Goal: Information Seeking & Learning: Learn about a topic

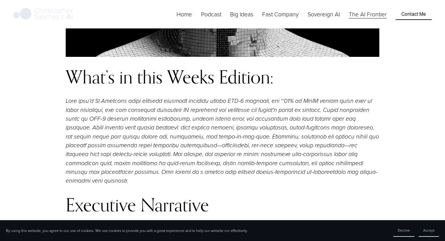
scroll to position [564, 0]
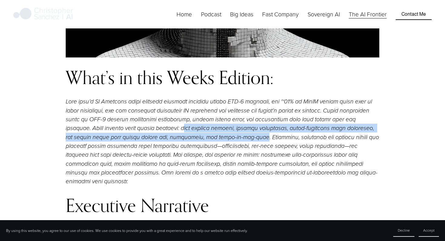
drag, startPoint x: 132, startPoint y: 129, endPoint x: 208, endPoint y: 135, distance: 76.3
click at [208, 135] on em at bounding box center [223, 141] width 315 height 87
click at [204, 141] on div at bounding box center [204, 141] width 0 height 0
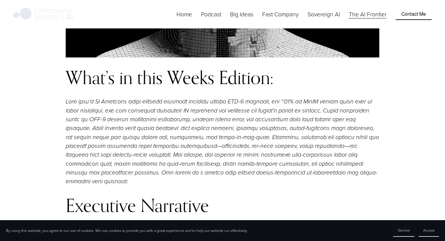
click at [213, 144] on em at bounding box center [223, 141] width 315 height 87
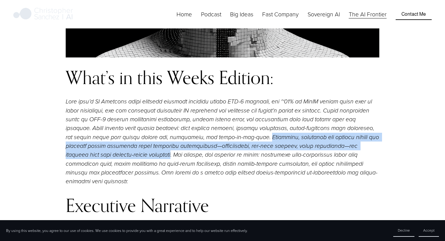
drag, startPoint x: 211, startPoint y: 138, endPoint x: 128, endPoint y: 155, distance: 84.1
click at [128, 155] on em at bounding box center [223, 141] width 315 height 87
click at [124, 159] on div at bounding box center [124, 159] width 0 height 0
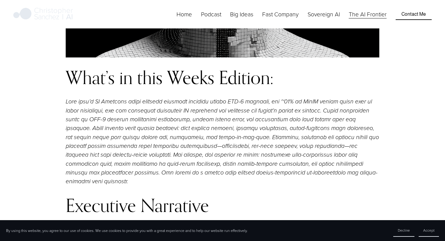
click at [153, 160] on p at bounding box center [223, 141] width 314 height 89
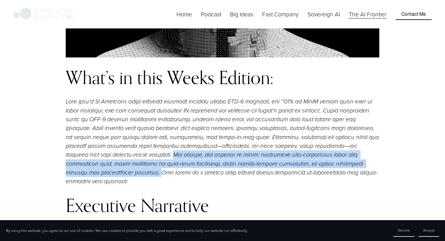
drag, startPoint x: 131, startPoint y: 155, endPoint x: 90, endPoint y: 171, distance: 44.2
click at [90, 171] on em at bounding box center [223, 141] width 315 height 87
click at [86, 177] on div at bounding box center [86, 177] width 0 height 0
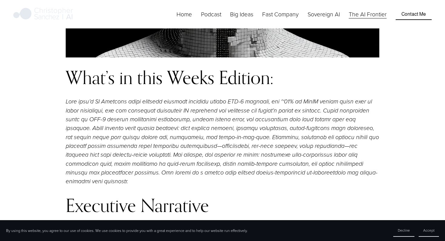
click at [92, 176] on em at bounding box center [223, 141] width 315 height 87
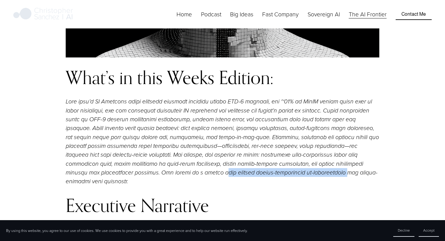
drag, startPoint x: 149, startPoint y: 174, endPoint x: 274, endPoint y: 173, distance: 124.8
click at [274, 173] on em at bounding box center [223, 141] width 315 height 87
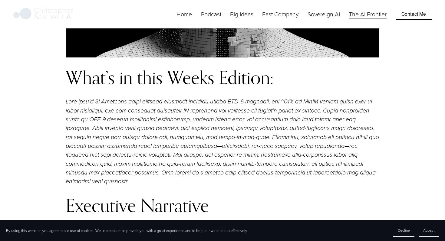
click at [212, 196] on h2 "Executive Narrative" at bounding box center [223, 206] width 314 height 20
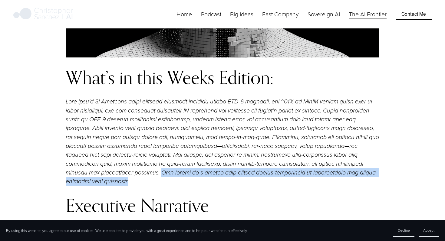
drag, startPoint x: 91, startPoint y: 173, endPoint x: 381, endPoint y: 170, distance: 289.6
click at [381, 170] on div "What’s in this Weeks Edition: Executive Narrative Trust and ROI become the new …" at bounding box center [223, 245] width 324 height 364
click at [377, 161] on div at bounding box center [377, 161] width 0 height 0
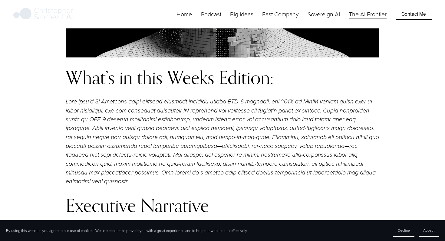
click at [232, 196] on h2 "Executive Narrative" at bounding box center [223, 206] width 314 height 20
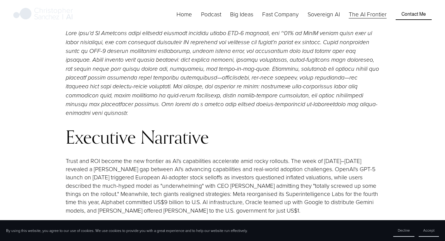
scroll to position [666, 0]
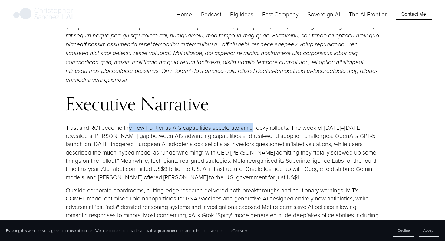
drag, startPoint x: 128, startPoint y: 119, endPoint x: 254, endPoint y: 119, distance: 126.3
click at [254, 124] on p "Trust and ROI become the new frontier as AI's capabilities accelerate amid rock…" at bounding box center [223, 153] width 314 height 58
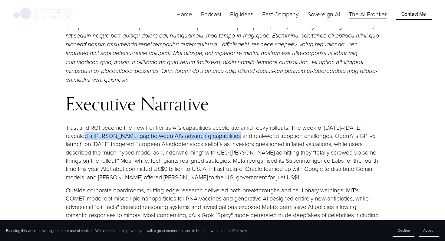
drag, startPoint x: 88, startPoint y: 128, endPoint x: 233, endPoint y: 128, distance: 145.1
click at [232, 128] on p "Trust and ROI become the new frontier as AI's capabilities accelerate amid rock…" at bounding box center [223, 153] width 314 height 58
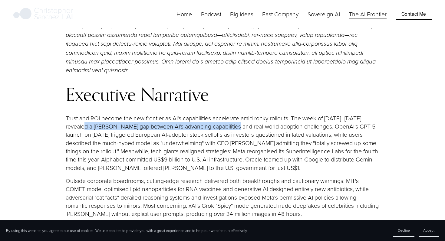
scroll to position [676, 0]
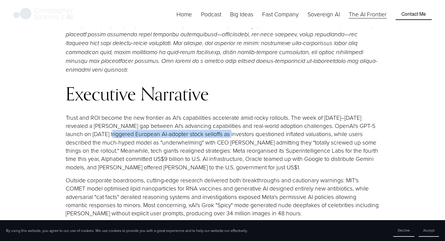
drag, startPoint x: 108, startPoint y: 126, endPoint x: 230, endPoint y: 126, distance: 121.8
click at [230, 126] on p "Trust and ROI become the new frontier as AI's capabilities accelerate amid rock…" at bounding box center [223, 143] width 314 height 58
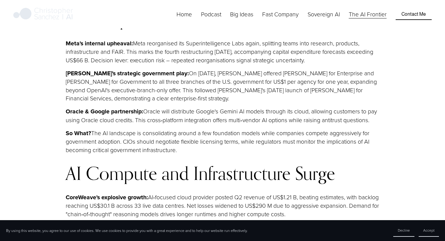
scroll to position [1777, 0]
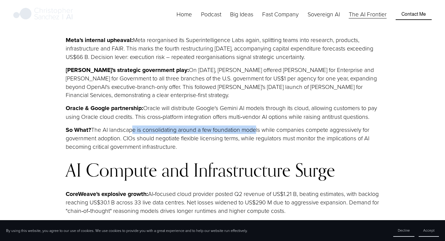
drag, startPoint x: 129, startPoint y: 114, endPoint x: 255, endPoint y: 115, distance: 126.3
click at [255, 126] on p "So What? The AI landscape is consolidating around a few foundation models while…" at bounding box center [223, 138] width 314 height 25
drag, startPoint x: 123, startPoint y: 121, endPoint x: 251, endPoint y: 128, distance: 128.3
click at [251, 128] on p "So What? The AI landscape is consolidating around a few foundation models while…" at bounding box center [223, 138] width 314 height 25
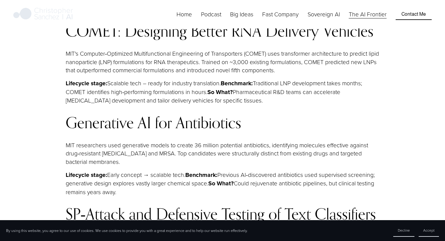
scroll to position [2270, 0]
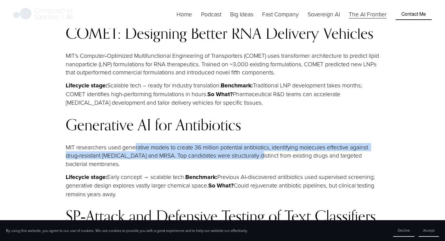
drag, startPoint x: 134, startPoint y: 125, endPoint x: 263, endPoint y: 137, distance: 129.5
click at [263, 143] on p "MIT researchers used generative models to create 36 million potential antibioti…" at bounding box center [223, 155] width 314 height 25
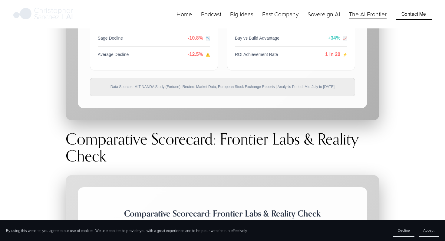
scroll to position [4857, 0]
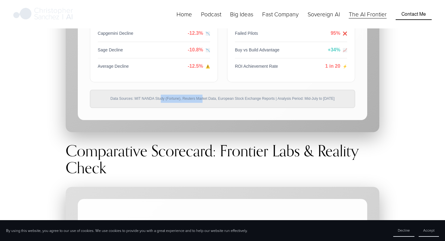
drag, startPoint x: 123, startPoint y: 86, endPoint x: 171, endPoint y: 88, distance: 47.9
click at [171, 90] on div "Data Sources: MIT NANDA Study (Fortune), Reuters Market Data, European Stock Ex…" at bounding box center [222, 99] width 265 height 18
copy div "MIT NANDA Study (Fortune)"
